Goal: Find specific page/section: Find specific page/section

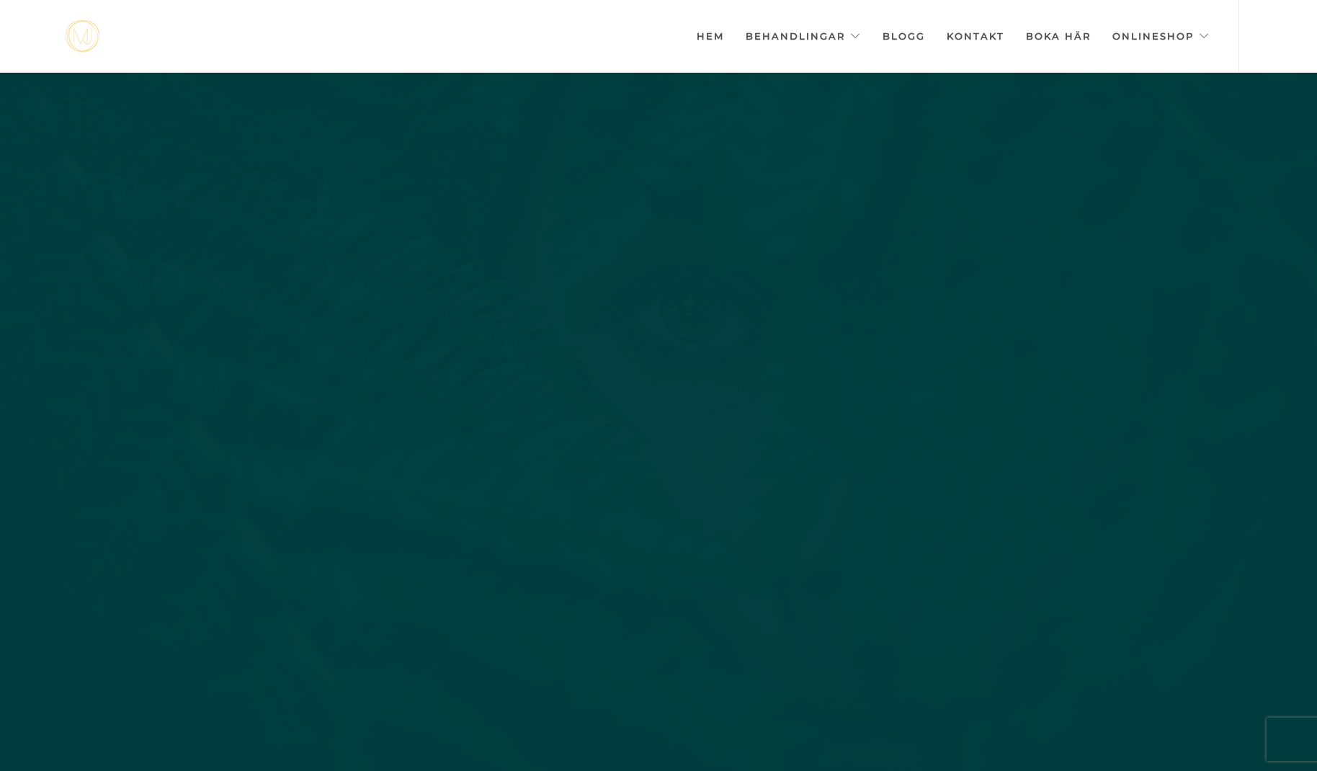
scroll to position [0, -7203]
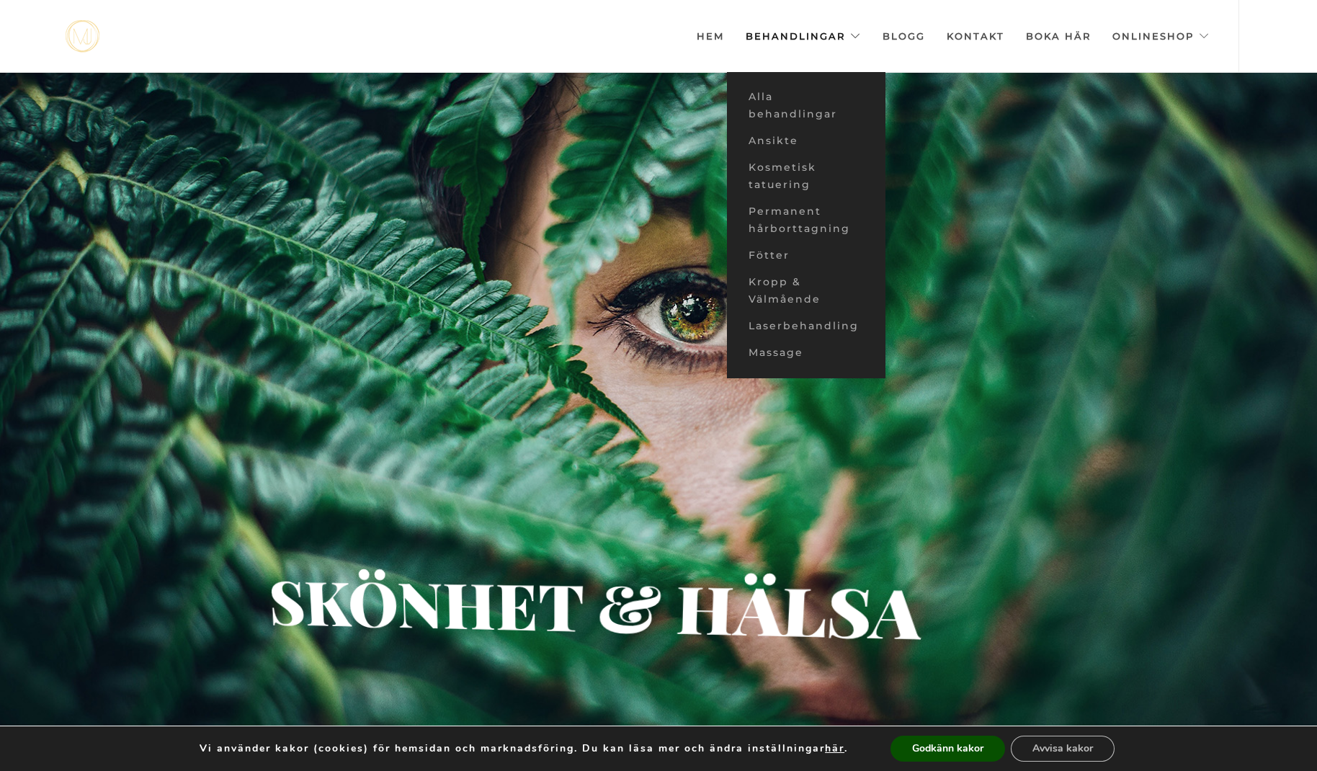
click at [795, 39] on link "Behandlingar" at bounding box center [803, 36] width 115 height 72
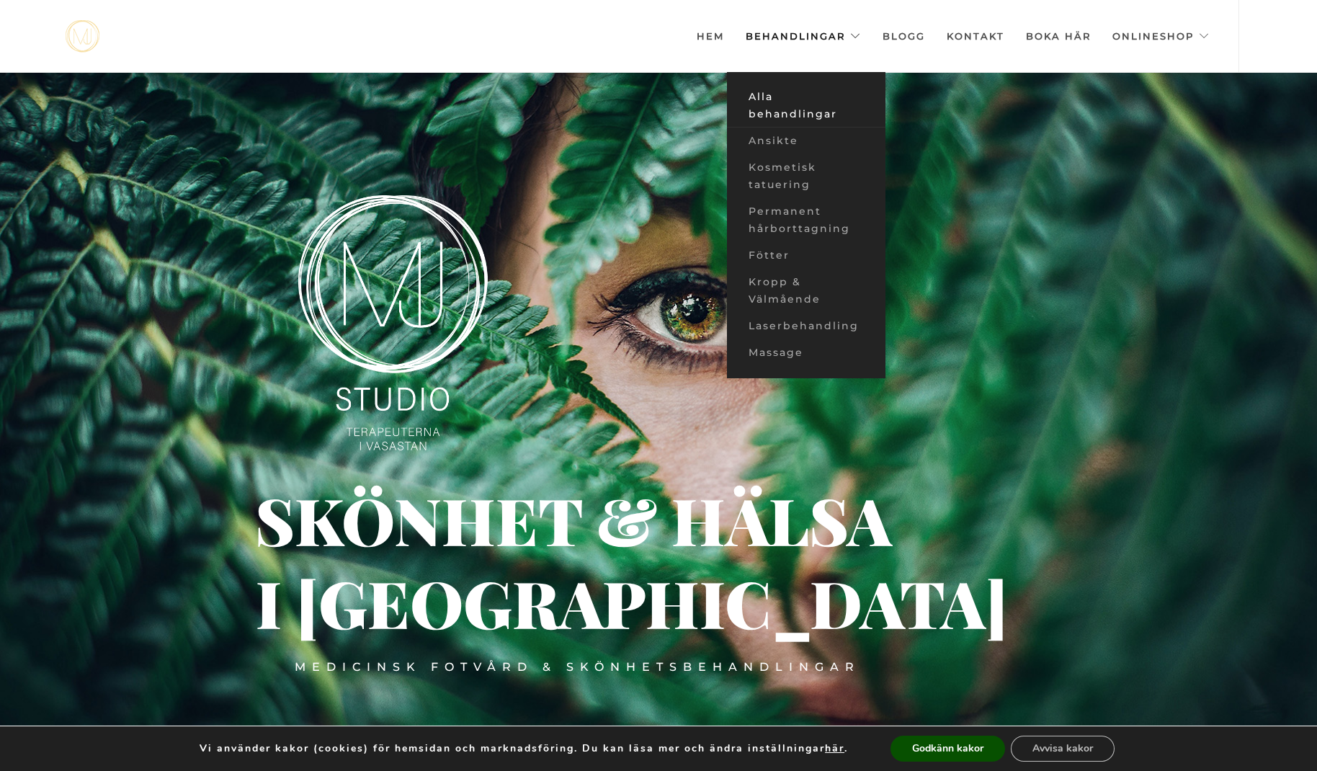
click at [787, 119] on link "Alla behandlingar" at bounding box center [806, 106] width 158 height 44
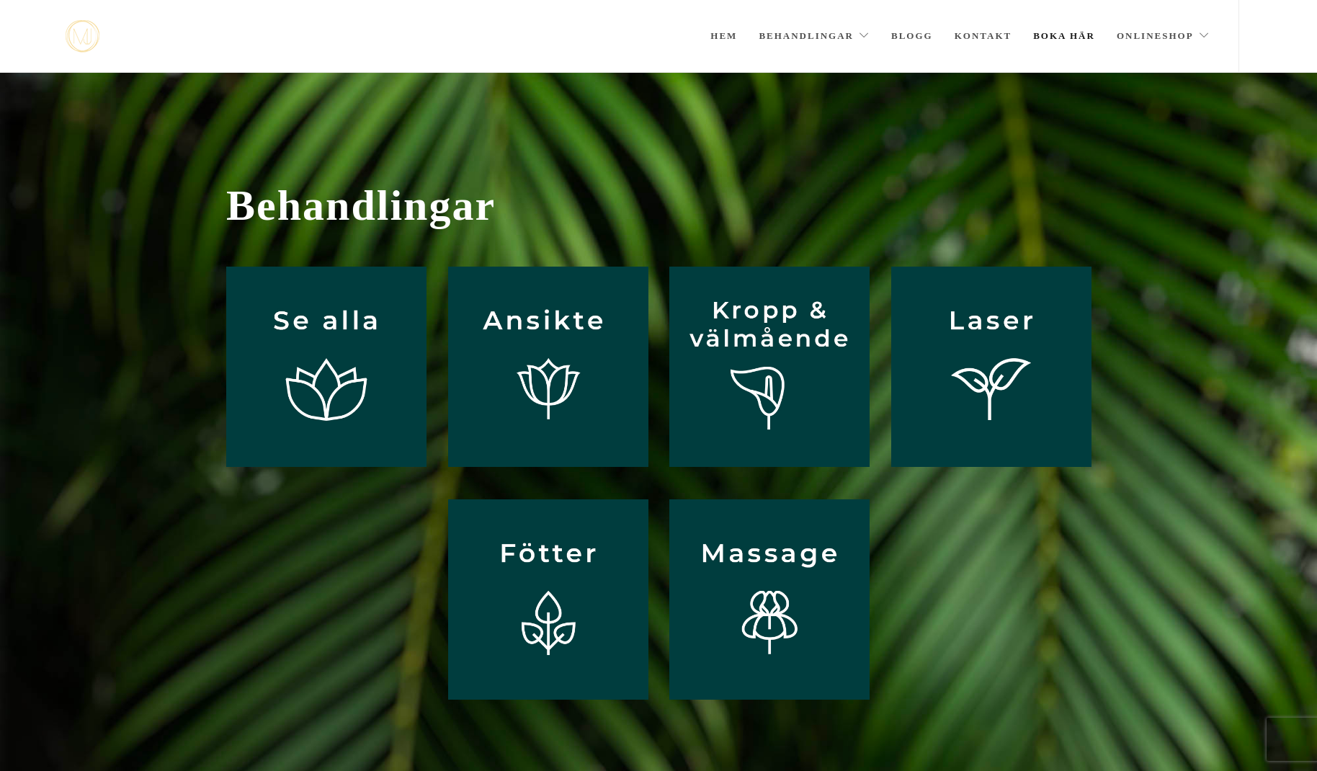
click at [1060, 35] on link "Boka här" at bounding box center [1064, 36] width 62 height 72
